Goal: Understand process/instructions: Learn how to perform a task or action

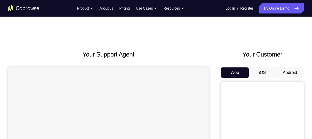
click at [288, 70] on button "Android" at bounding box center [290, 72] width 28 height 10
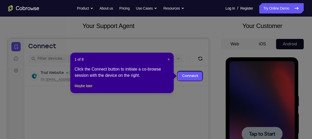
scroll to position [28, 0]
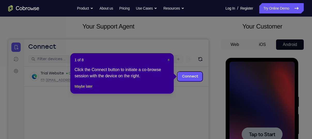
click at [168, 60] on span "×" at bounding box center [169, 60] width 2 height 4
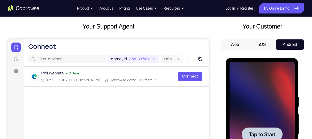
click at [263, 134] on span "Tap to Start" at bounding box center [262, 134] width 26 height 5
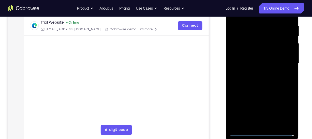
scroll to position [114, 0]
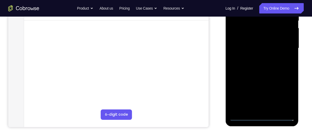
click at [263, 115] on div at bounding box center [262, 48] width 65 height 145
click at [287, 92] on div at bounding box center [262, 48] width 65 height 145
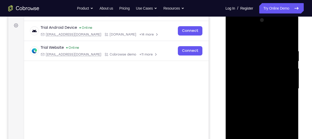
scroll to position [73, 0]
click at [250, 41] on div at bounding box center [262, 88] width 65 height 145
click at [285, 88] on div at bounding box center [262, 88] width 65 height 145
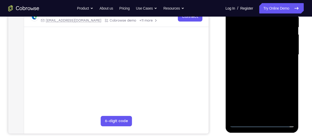
scroll to position [108, 0]
click at [255, 107] on div at bounding box center [262, 54] width 65 height 145
click at [256, 64] on div at bounding box center [262, 54] width 65 height 145
click at [253, 51] on div at bounding box center [262, 54] width 65 height 145
click at [253, 42] on div at bounding box center [262, 54] width 65 height 145
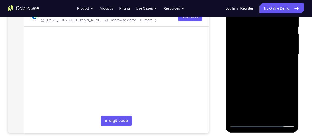
click at [257, 54] on div at bounding box center [262, 54] width 65 height 145
click at [254, 71] on div at bounding box center [262, 54] width 65 height 145
click at [267, 79] on div at bounding box center [262, 54] width 65 height 145
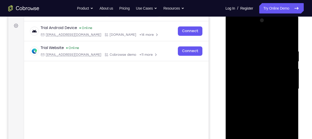
click at [253, 48] on div at bounding box center [262, 88] width 65 height 145
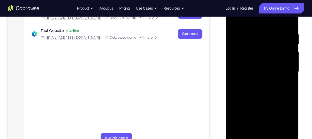
scroll to position [91, 0]
click at [288, 20] on div at bounding box center [262, 71] width 65 height 145
click at [290, 17] on div at bounding box center [262, 71] width 65 height 145
click at [234, 19] on div at bounding box center [262, 71] width 65 height 145
click at [269, 30] on div at bounding box center [262, 71] width 65 height 145
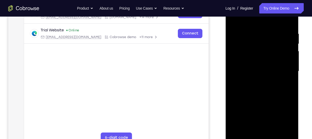
click at [287, 20] on div at bounding box center [262, 71] width 65 height 145
click at [266, 47] on div at bounding box center [262, 71] width 65 height 145
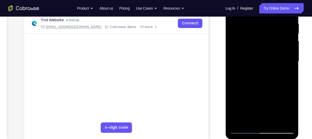
scroll to position [101, 0]
click at [235, 123] on div at bounding box center [262, 60] width 65 height 145
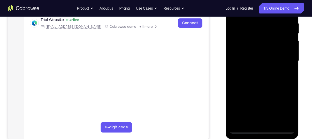
click at [235, 123] on div at bounding box center [262, 60] width 65 height 145
click at [239, 121] on div at bounding box center [262, 60] width 65 height 145
click at [245, 130] on div at bounding box center [262, 60] width 65 height 145
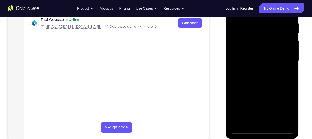
scroll to position [56, 0]
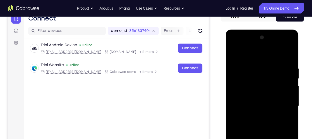
click at [250, 52] on div at bounding box center [262, 105] width 65 height 145
click at [284, 43] on div at bounding box center [262, 105] width 65 height 145
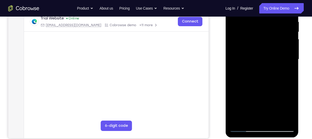
scroll to position [94, 0]
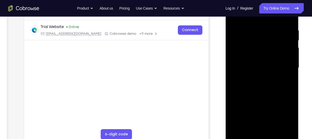
click at [238, 128] on div at bounding box center [262, 67] width 65 height 145
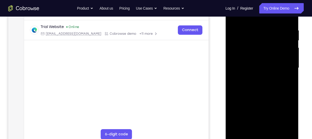
click at [238, 128] on div at bounding box center [262, 67] width 65 height 145
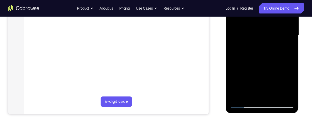
scroll to position [139, 0]
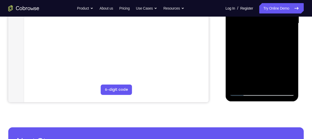
click at [286, 83] on div at bounding box center [262, 23] width 65 height 145
